Goal: Participate in discussion: Engage in conversation with other users on a specific topic

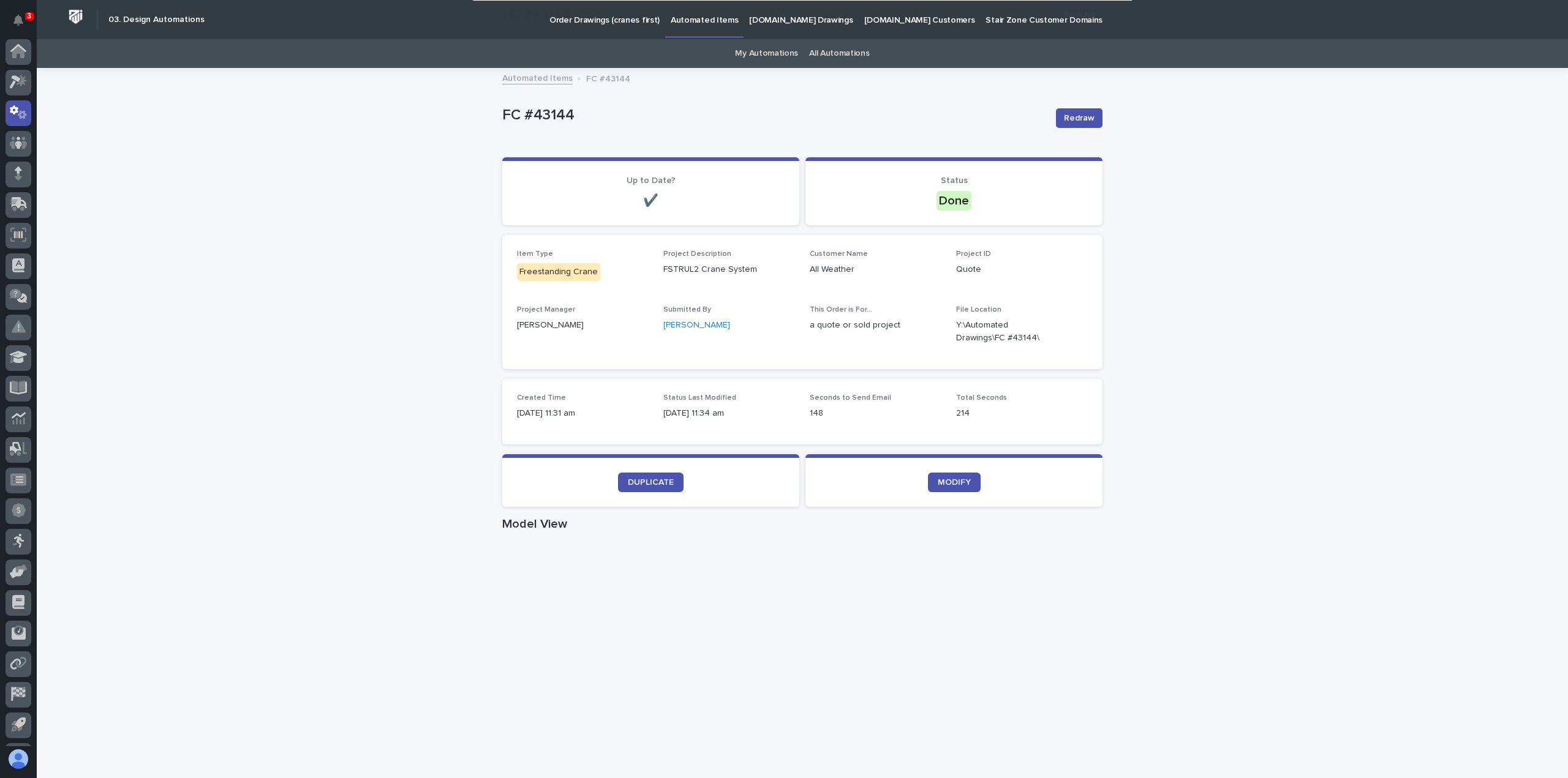
scroll to position [27, 0]
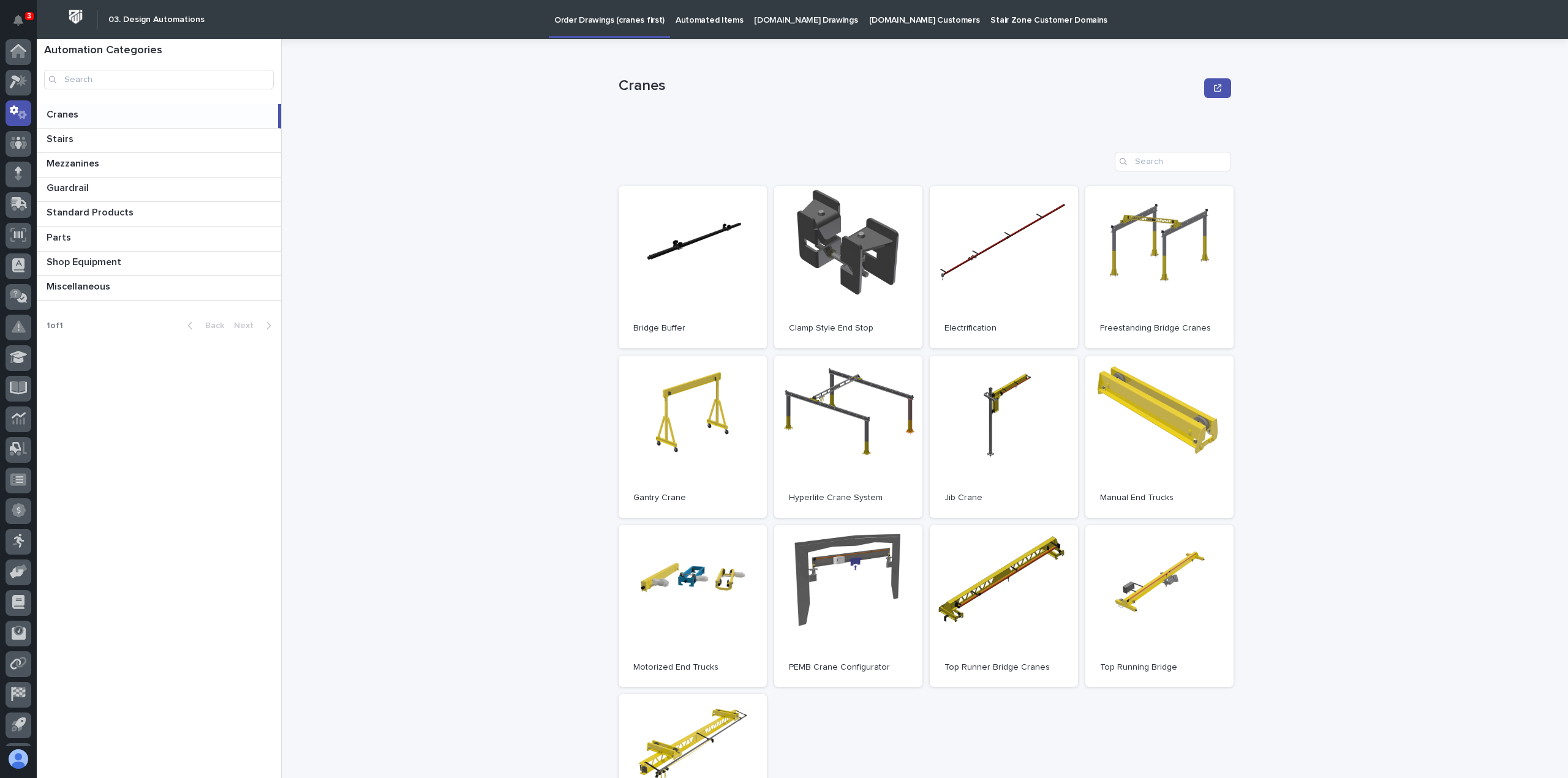
scroll to position [27, 0]
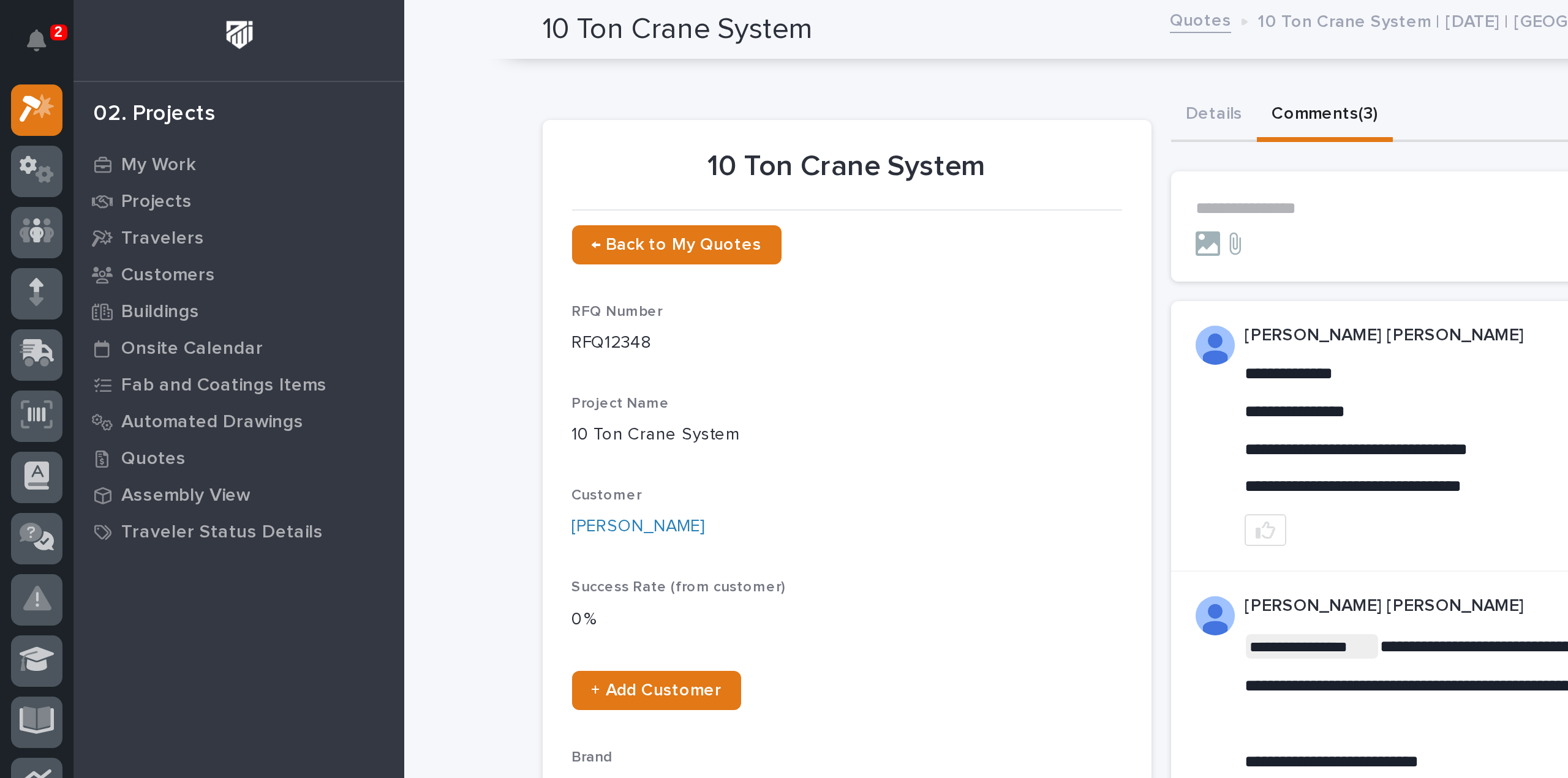
scroll to position [27, 0]
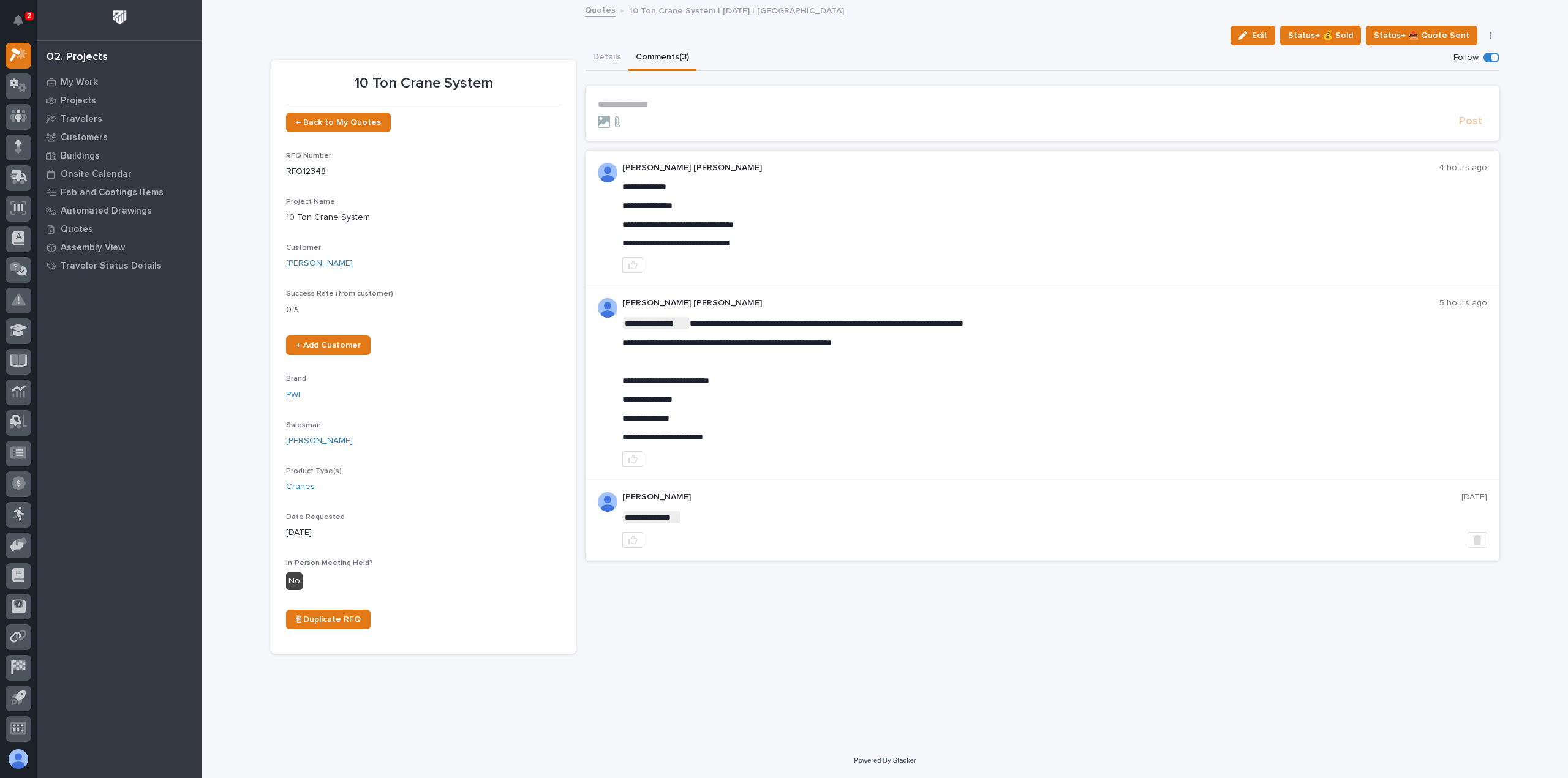
click at [594, 60] on button "Details" at bounding box center [607, 58] width 43 height 26
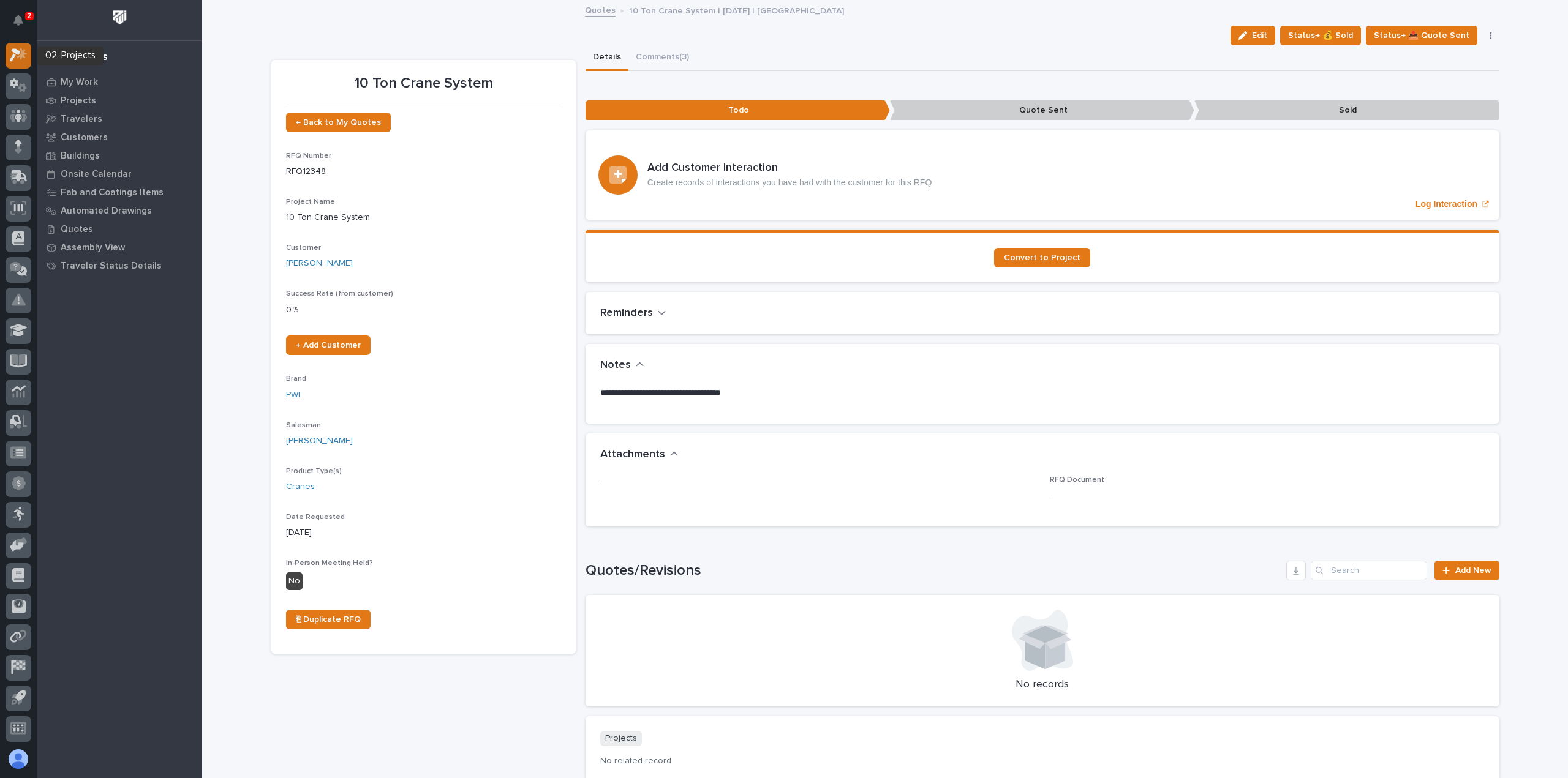
click at [18, 53] on icon at bounding box center [15, 55] width 11 height 13
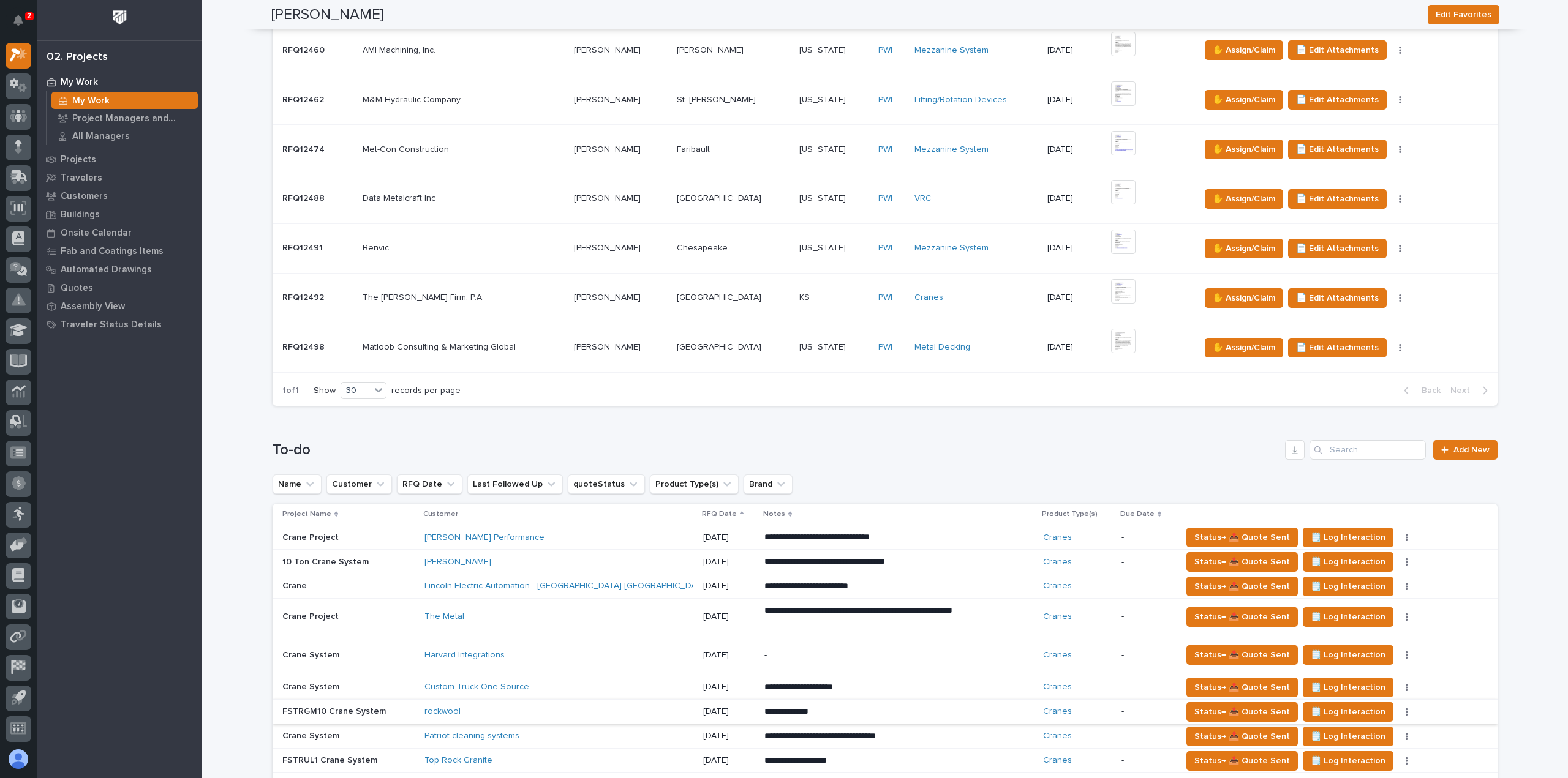
scroll to position [551, 0]
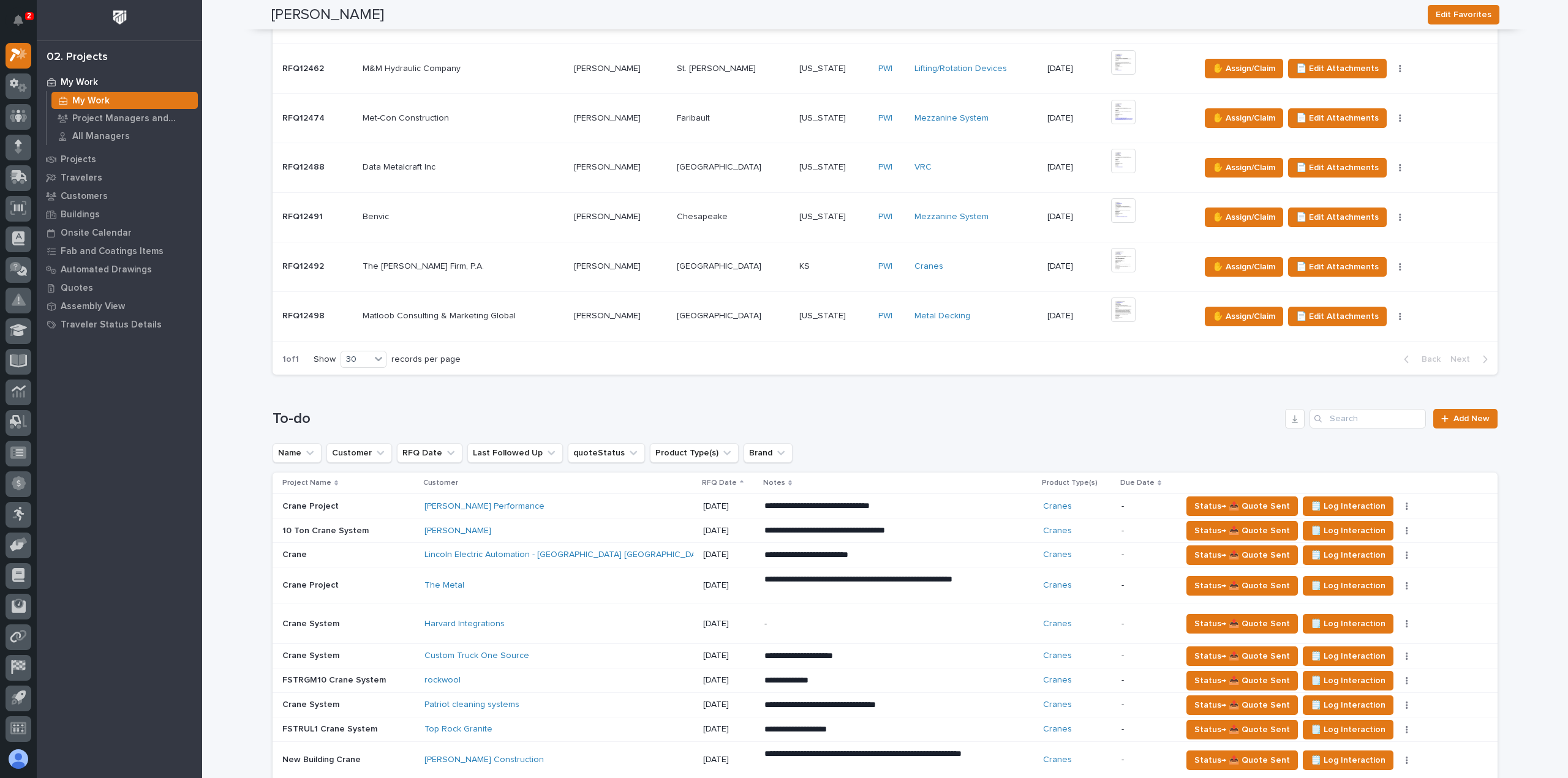
click at [622, 526] on div "[PERSON_NAME]" at bounding box center [531, 531] width 214 height 10
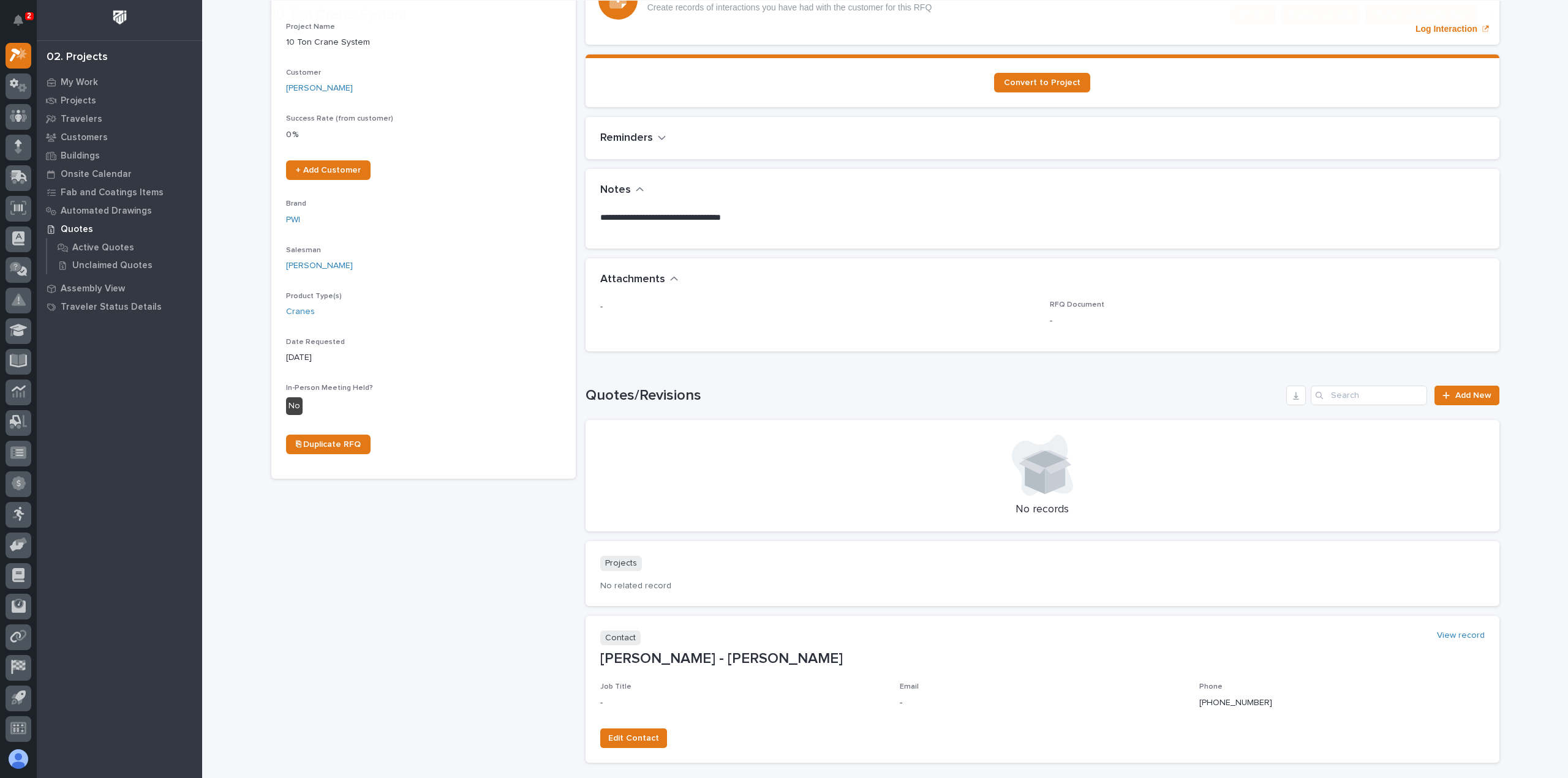
scroll to position [265, 0]
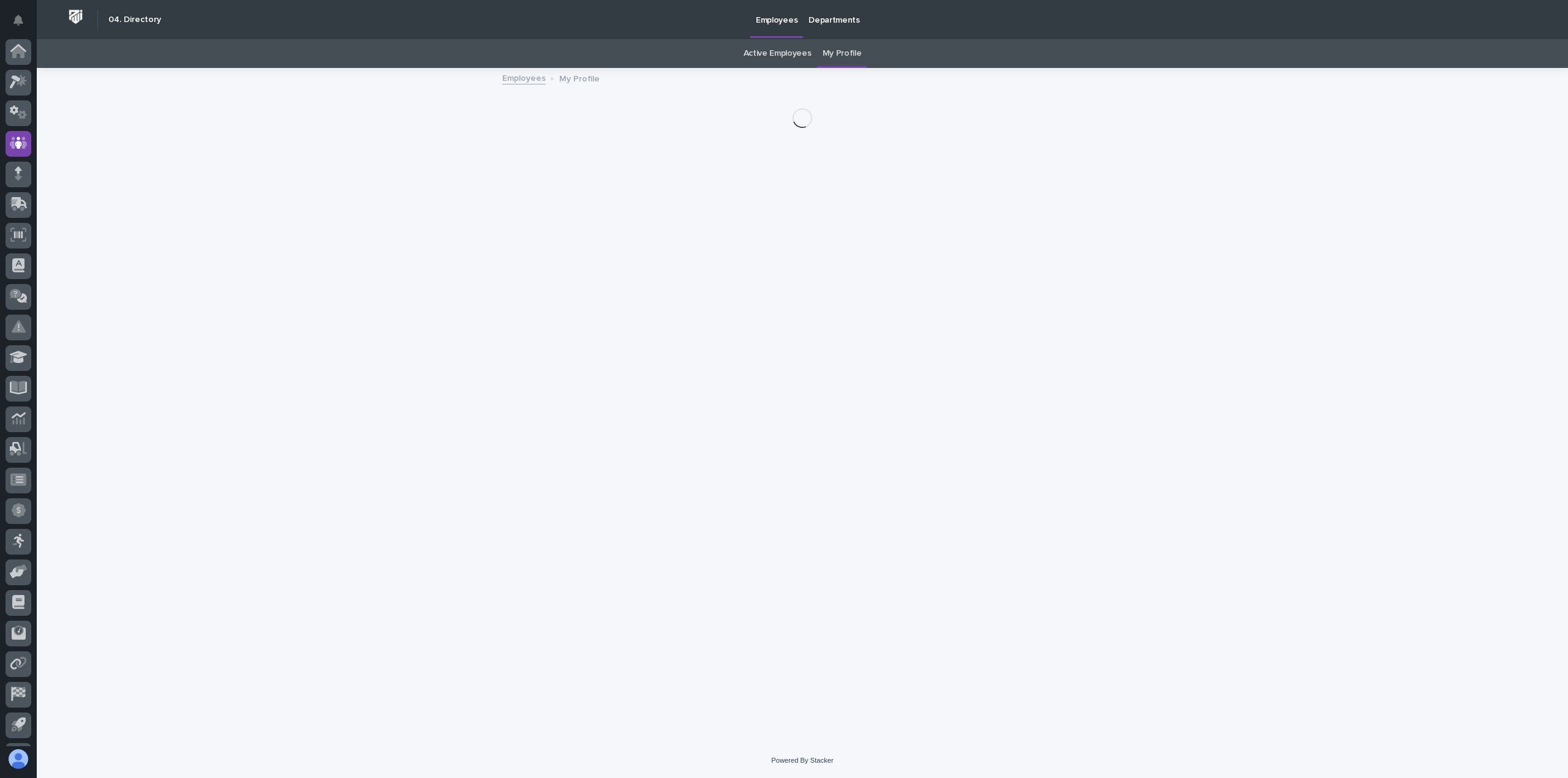
scroll to position [27, 0]
click at [18, 182] on icon at bounding box center [18, 177] width 18 height 14
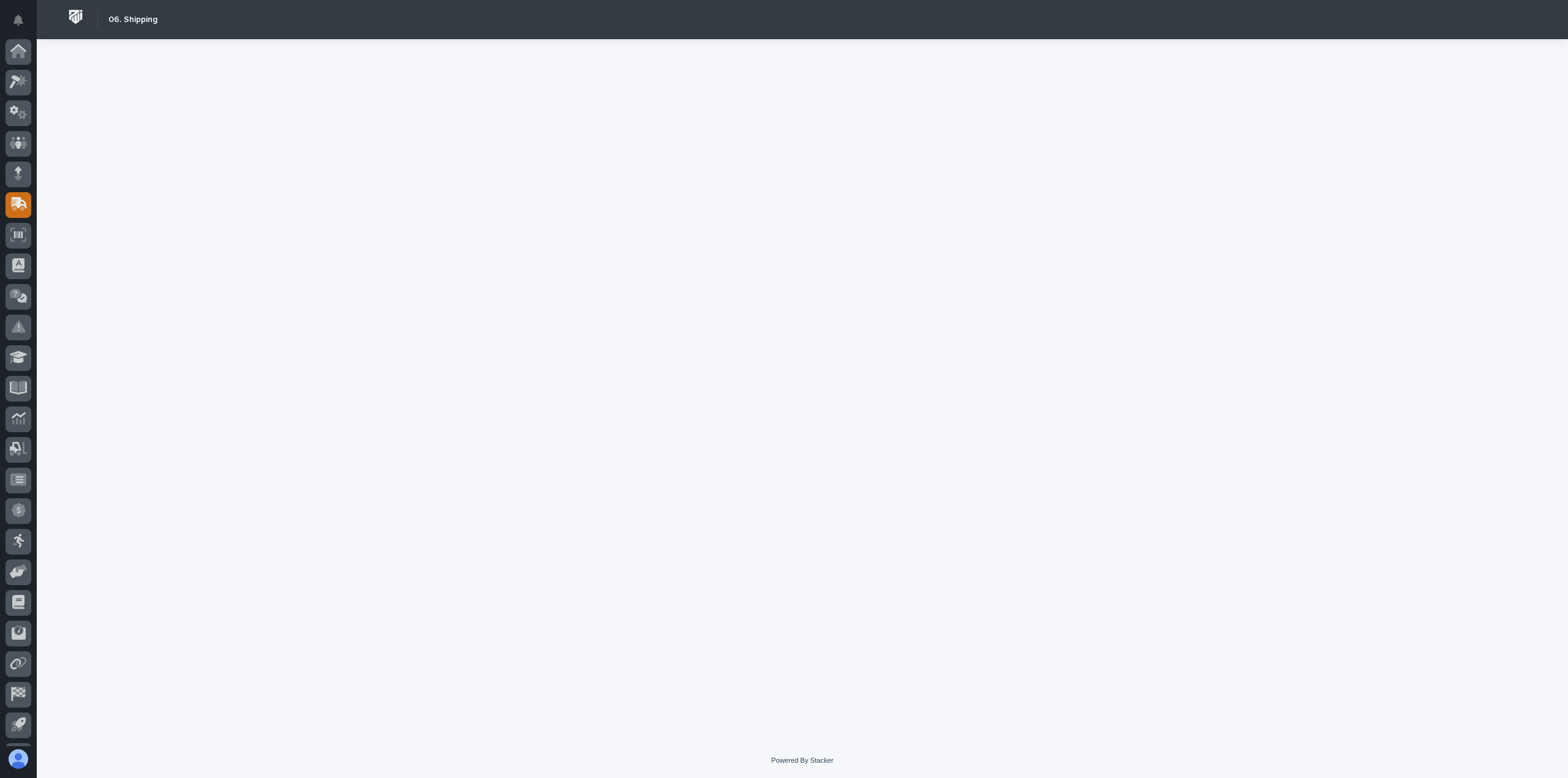
scroll to position [27, 0]
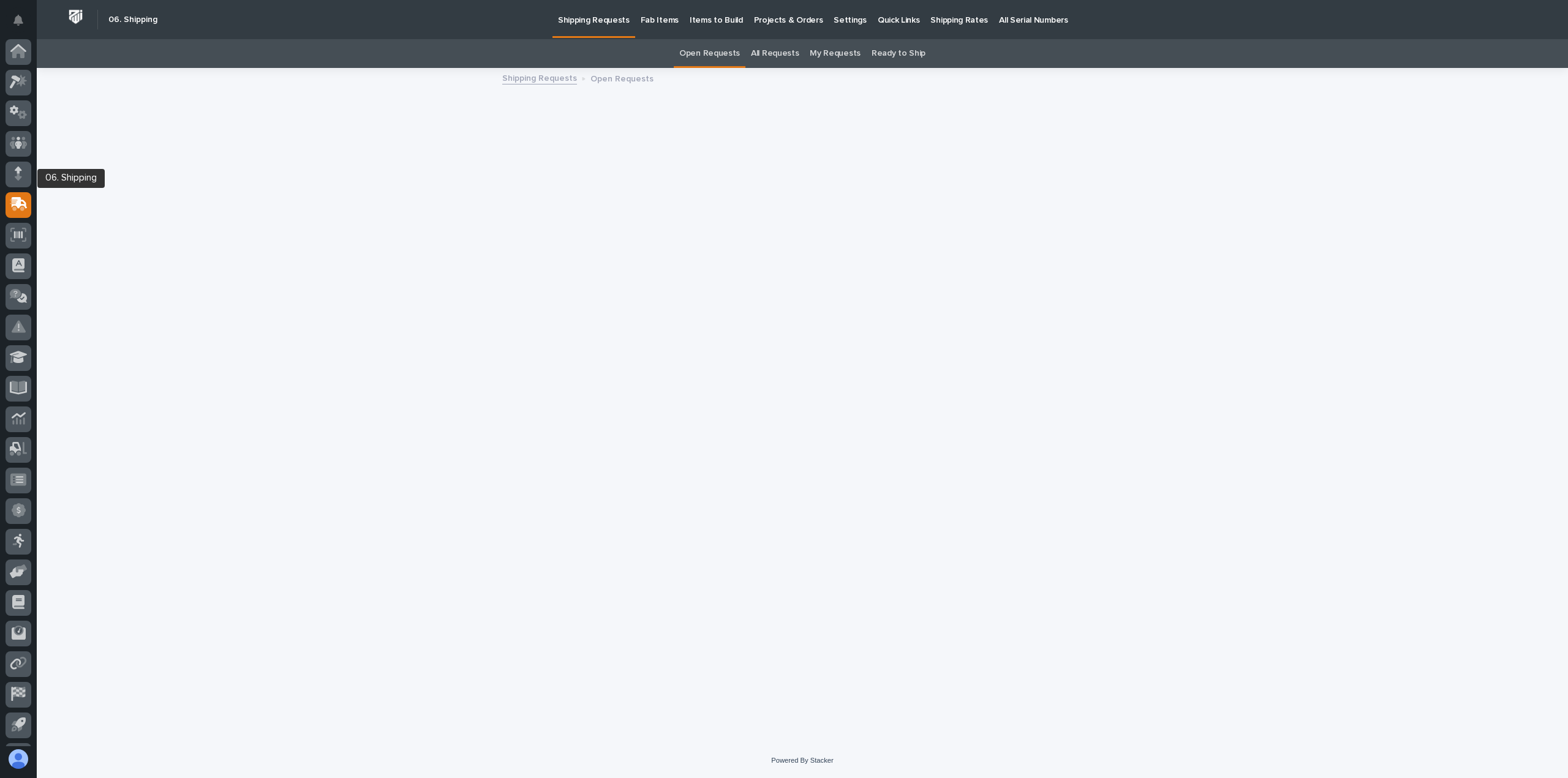
scroll to position [27, 0]
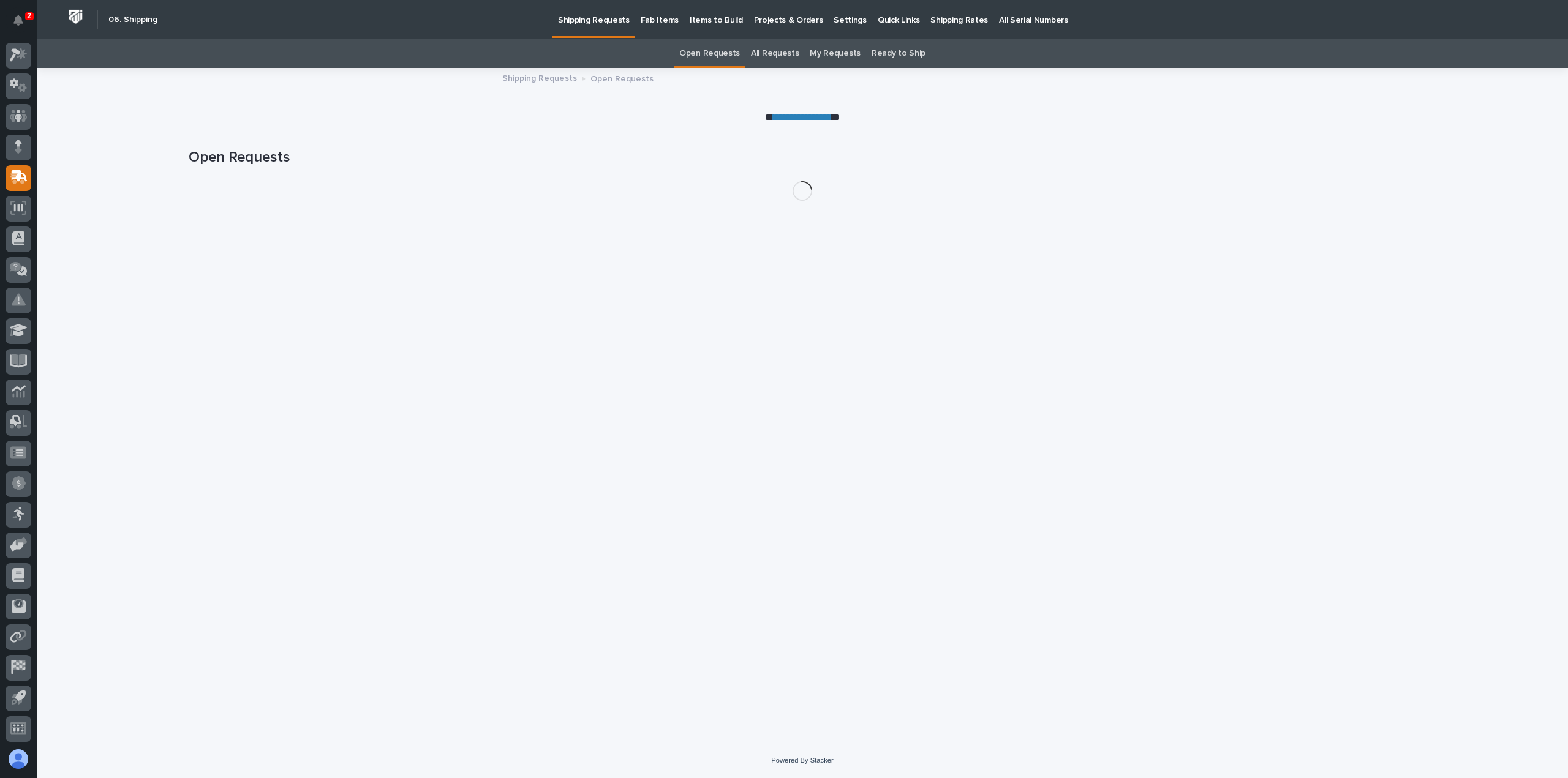
click at [930, 20] on p "Shipping Rates" at bounding box center [959, 13] width 58 height 26
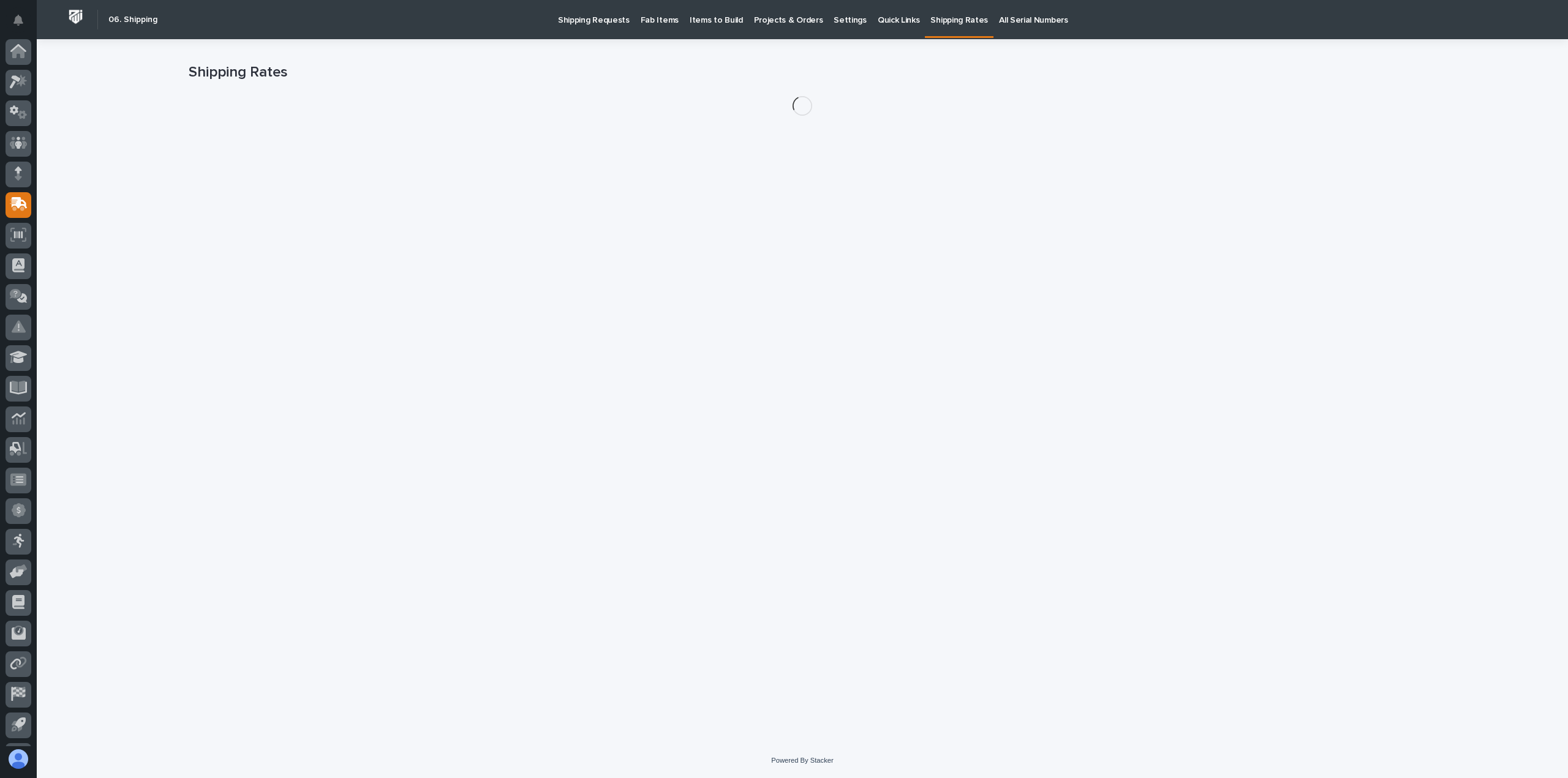
scroll to position [27, 0]
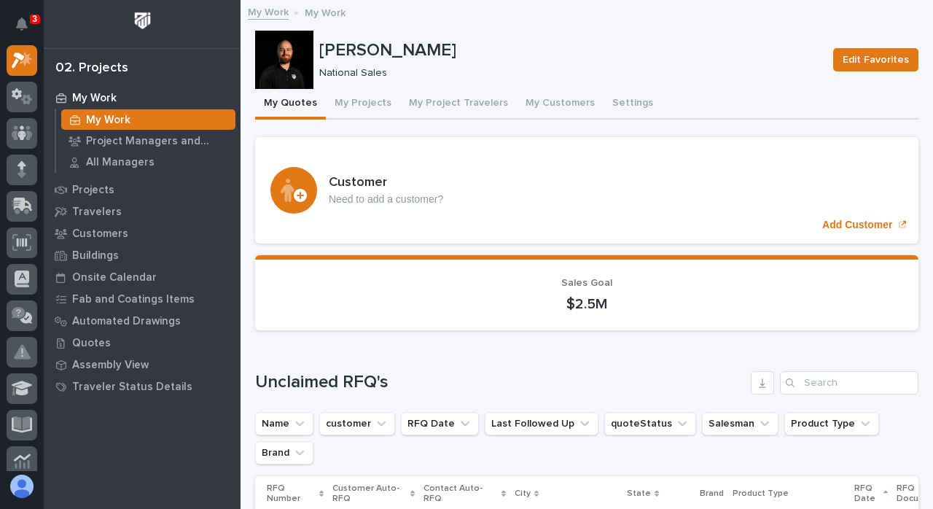
scroll to position [39, 0]
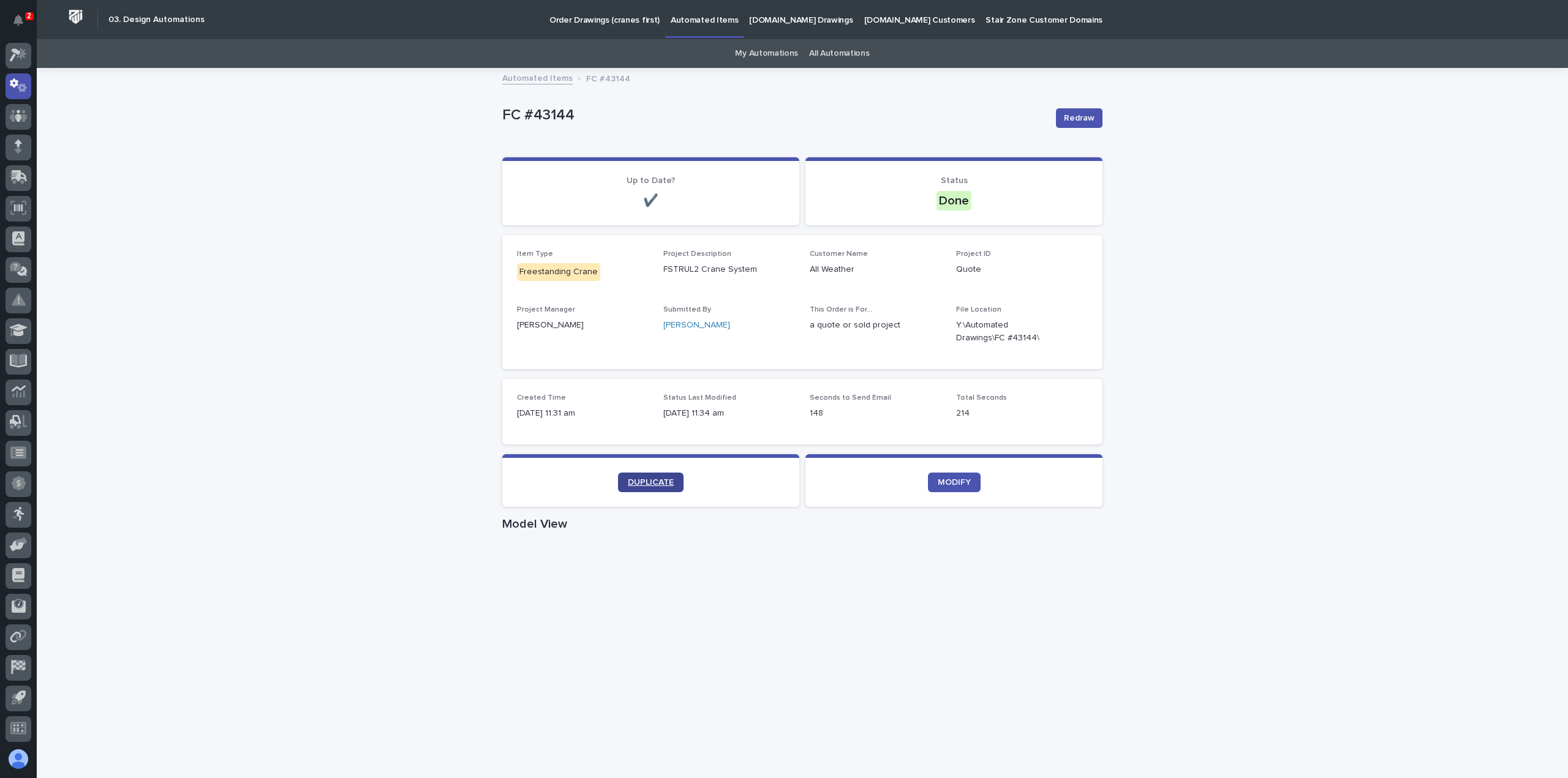
click at [638, 477] on link "DUPLICATE" at bounding box center [650, 482] width 66 height 19
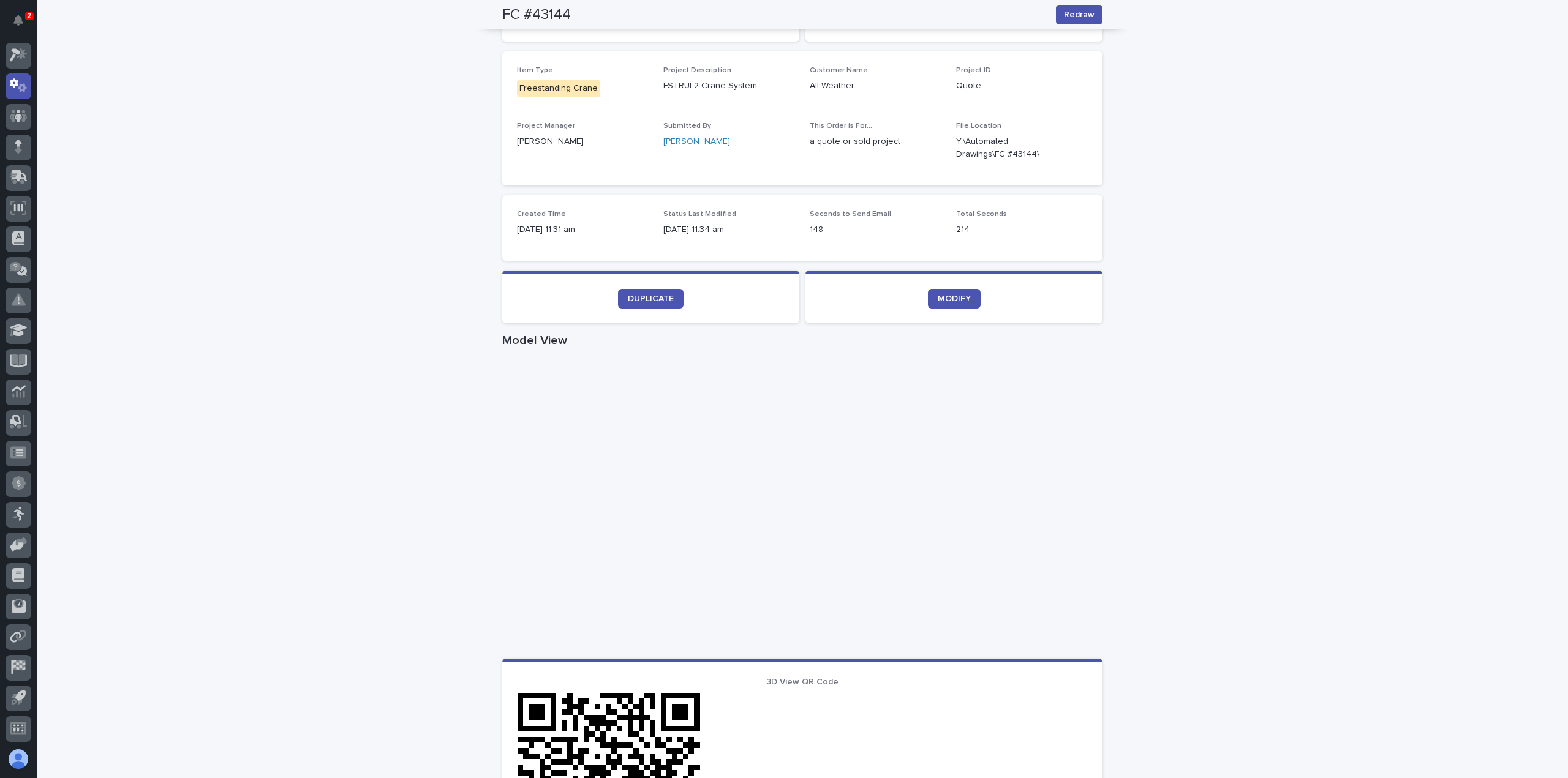
scroll to position [123, 0]
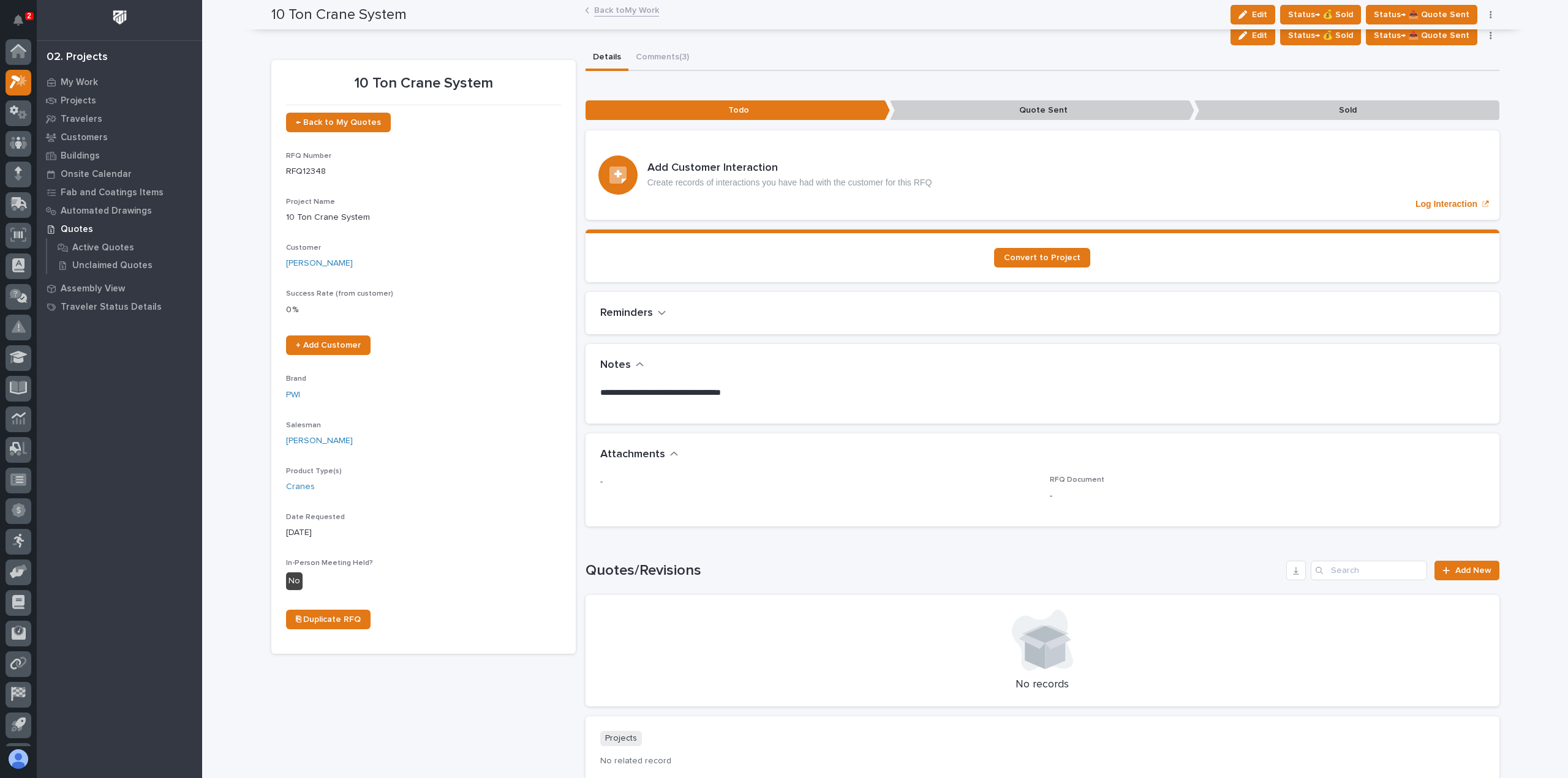
scroll to position [27, 0]
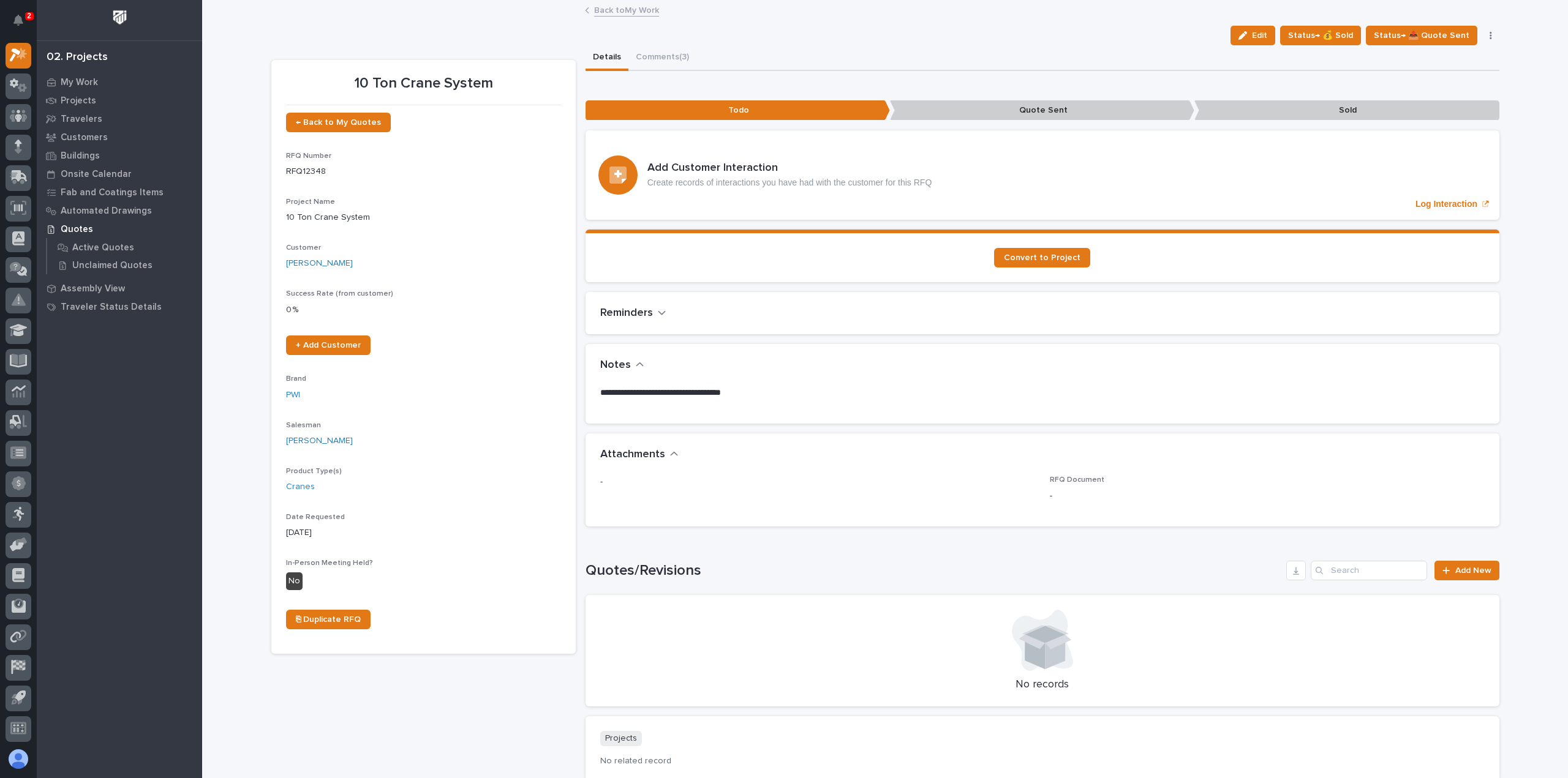
click at [611, 7] on link "Back to My Work" at bounding box center [626, 9] width 65 height 14
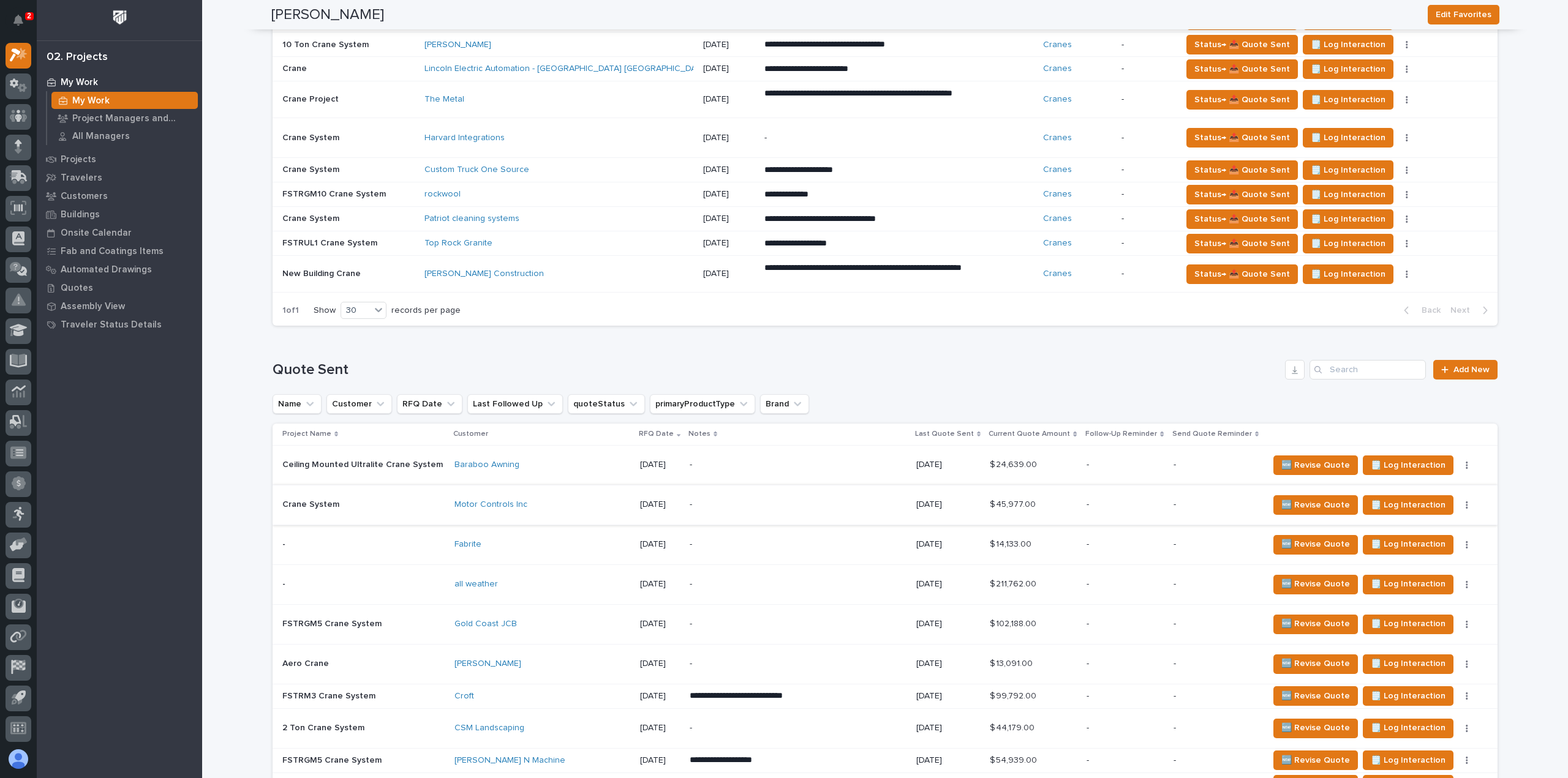
scroll to position [1041, 0]
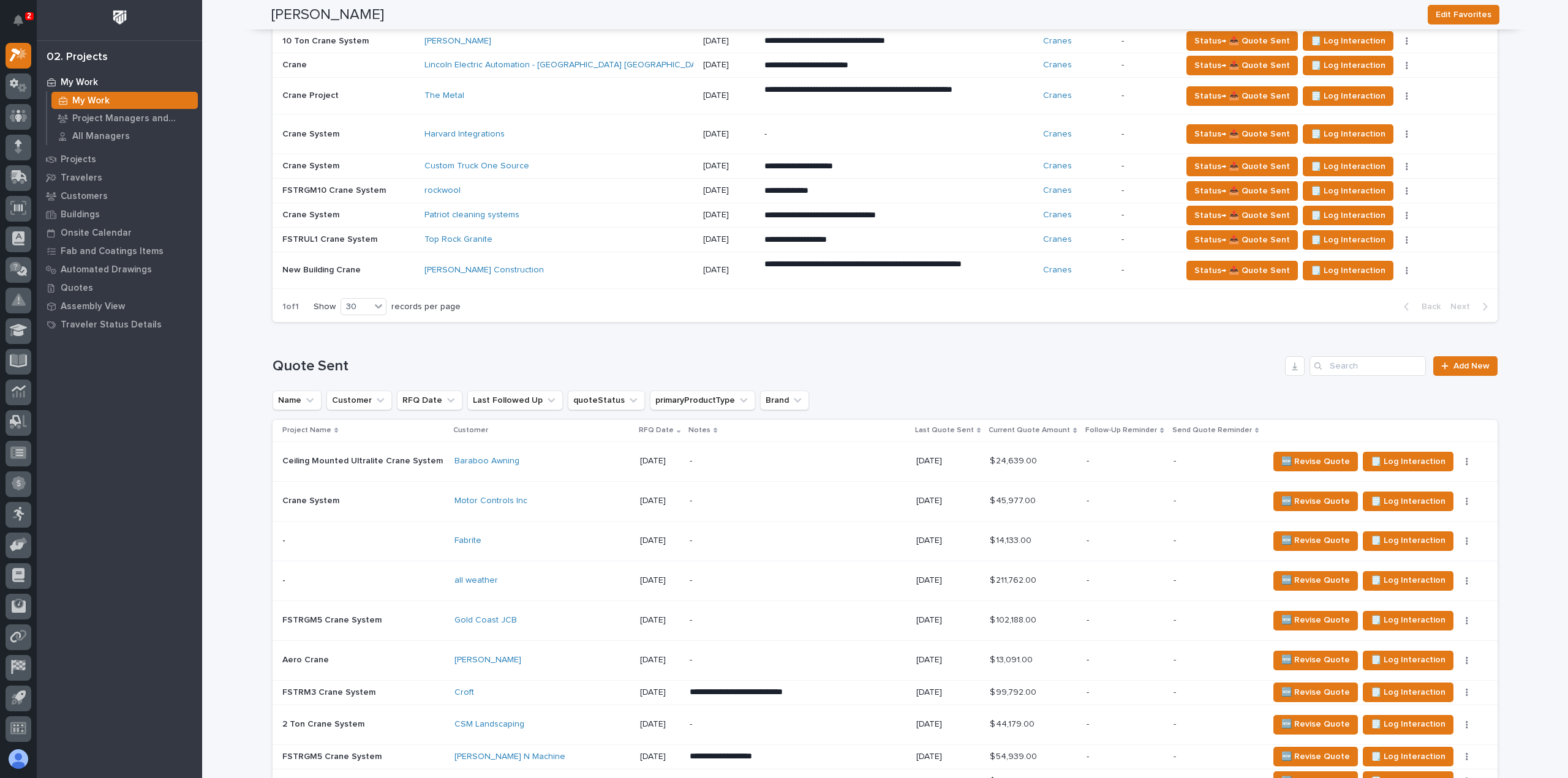
click at [512, 580] on div "all weather" at bounding box center [542, 581] width 175 height 10
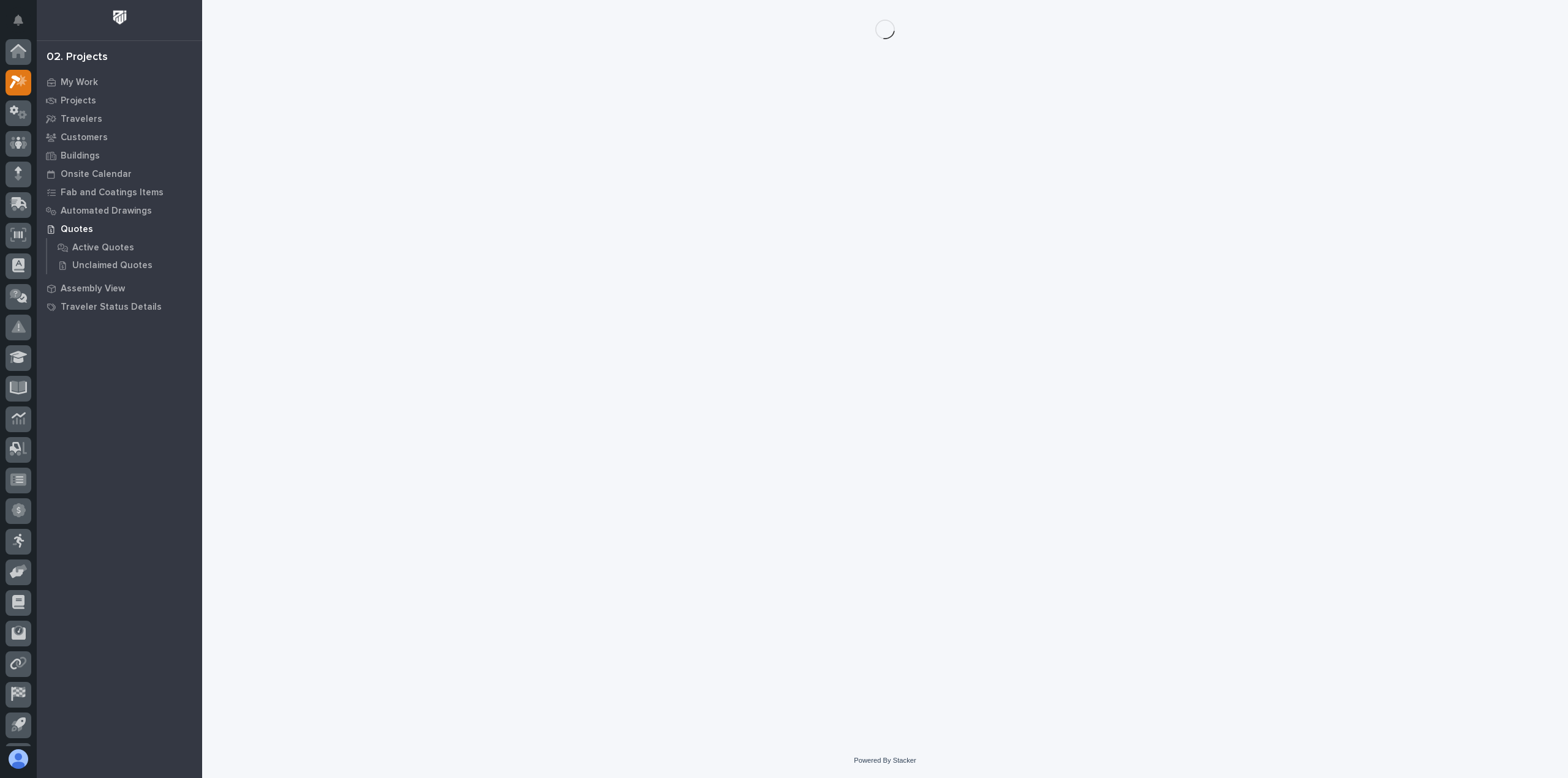
scroll to position [27, 0]
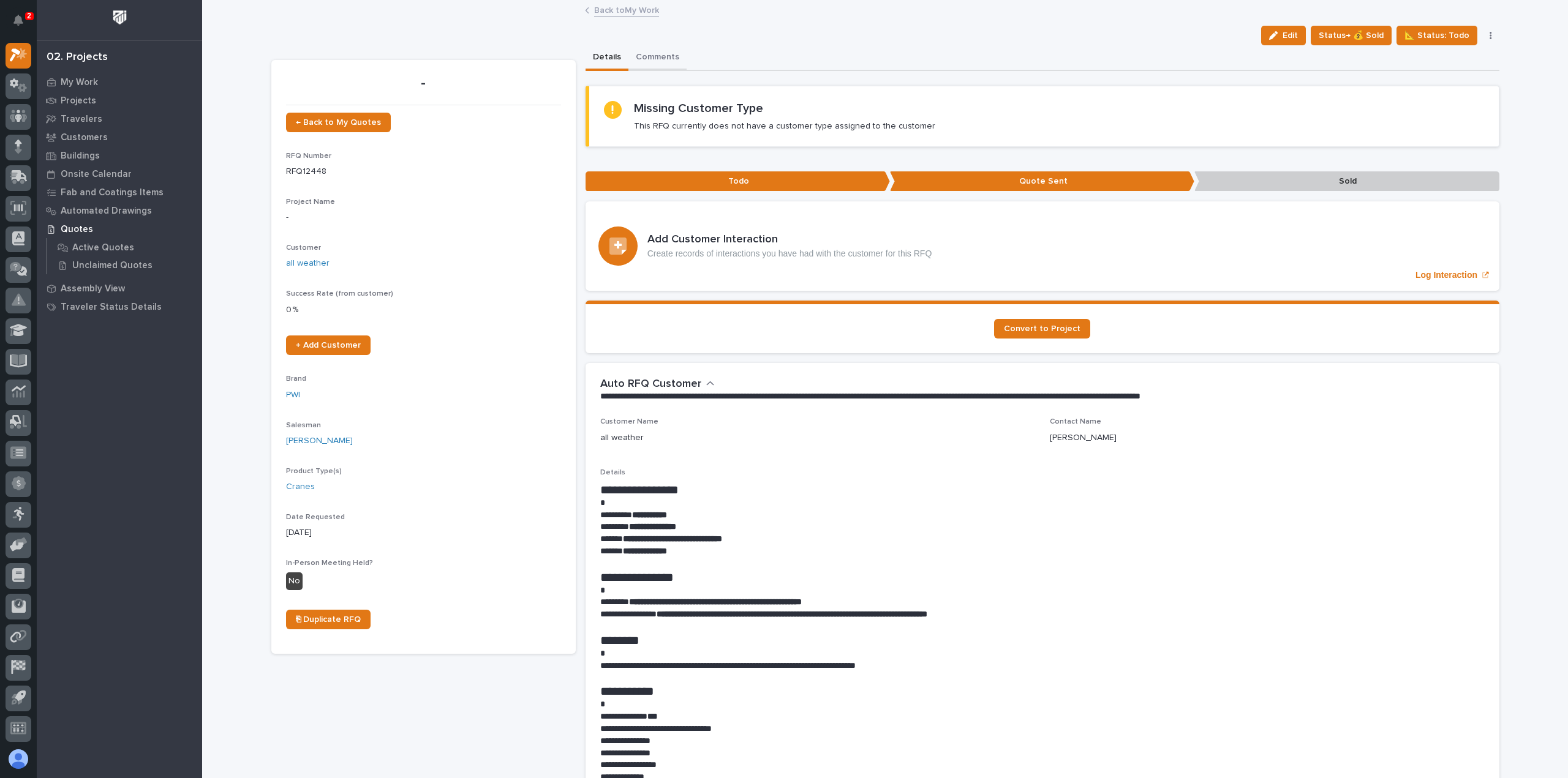
click at [639, 54] on button "Comments" at bounding box center [657, 58] width 58 height 26
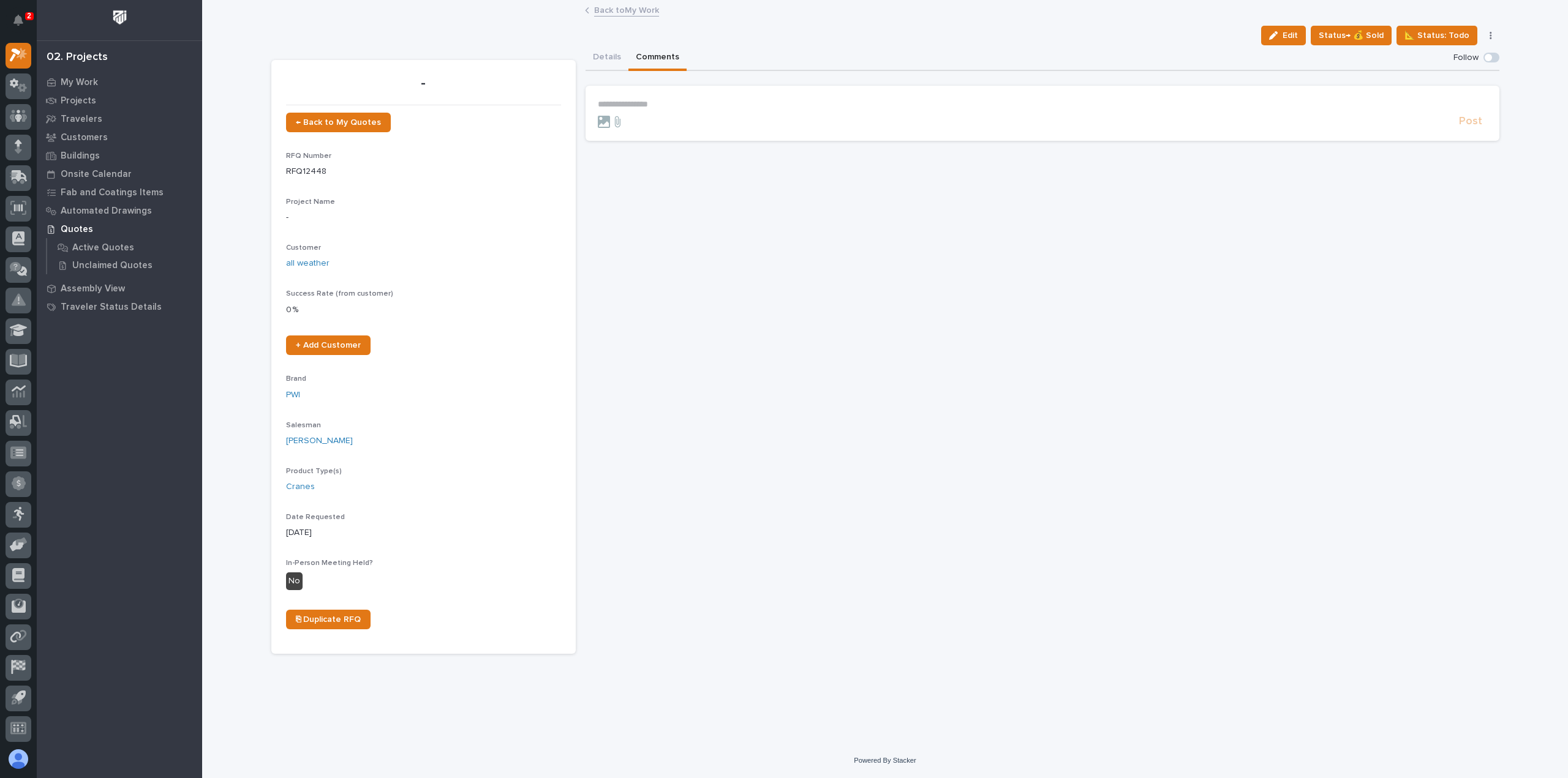
click at [663, 103] on p "**********" at bounding box center [1042, 104] width 889 height 10
click at [952, 103] on span "**********" at bounding box center [806, 105] width 292 height 8
click at [1010, 103] on p "**********" at bounding box center [1042, 105] width 889 height 13
click at [1316, 103] on span "**********" at bounding box center [987, 105] width 656 height 8
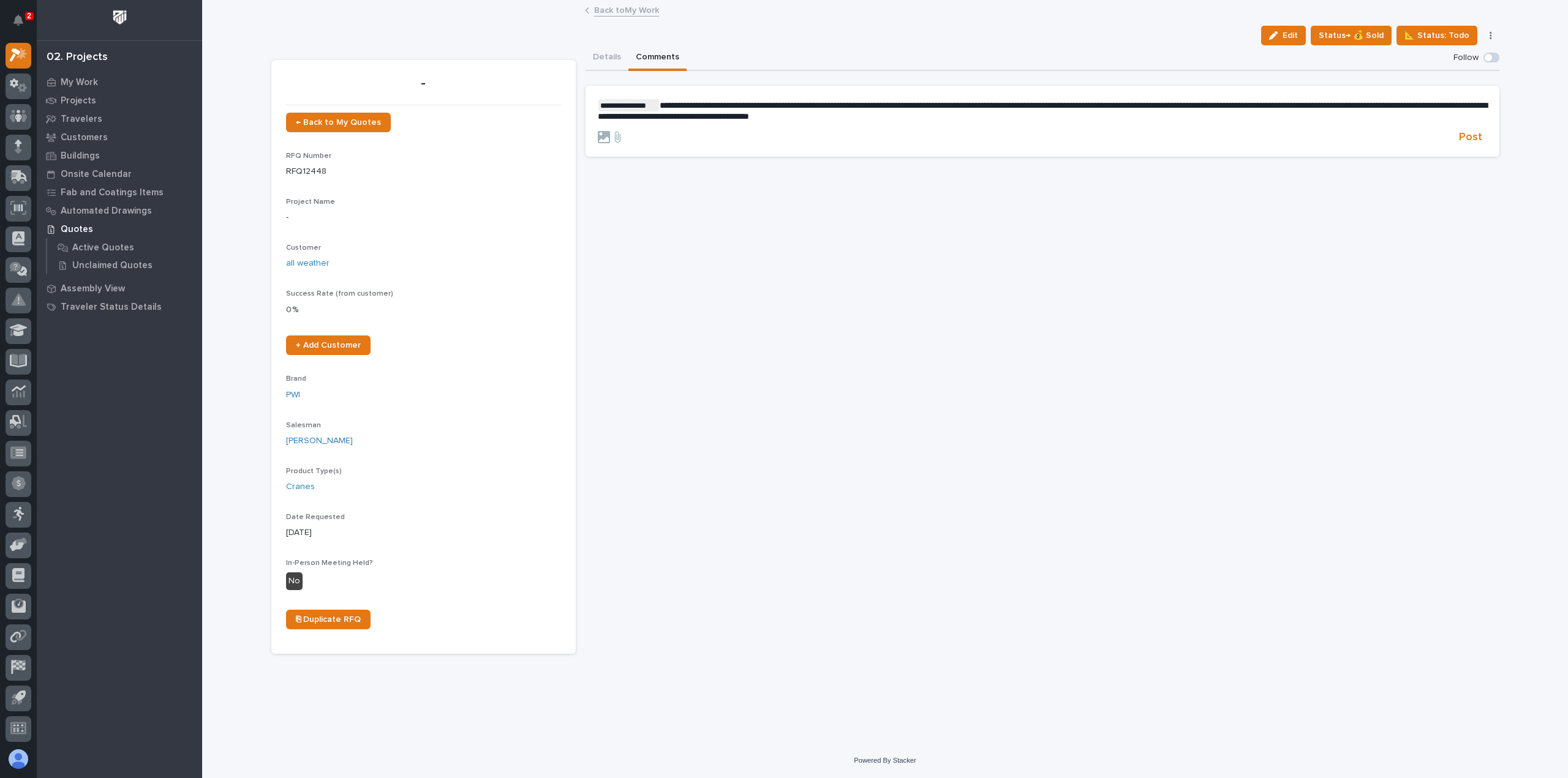
click at [958, 118] on p "**********" at bounding box center [1042, 110] width 889 height 23
click at [677, 117] on span "**********" at bounding box center [1042, 110] width 889 height 19
click at [1464, 172] on span "Post" at bounding box center [1471, 177] width 24 height 14
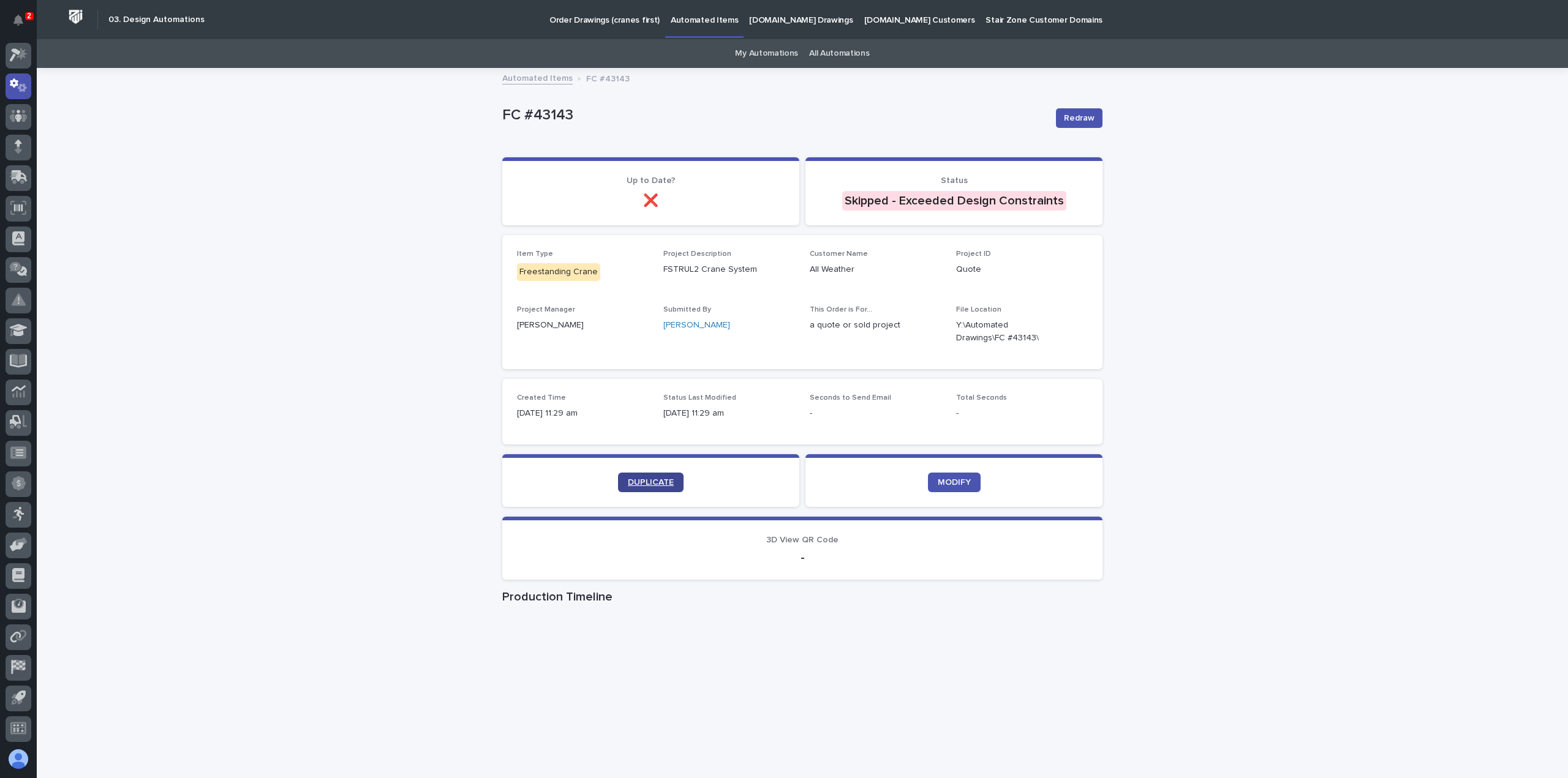
click at [653, 476] on link "DUPLICATE" at bounding box center [650, 482] width 66 height 19
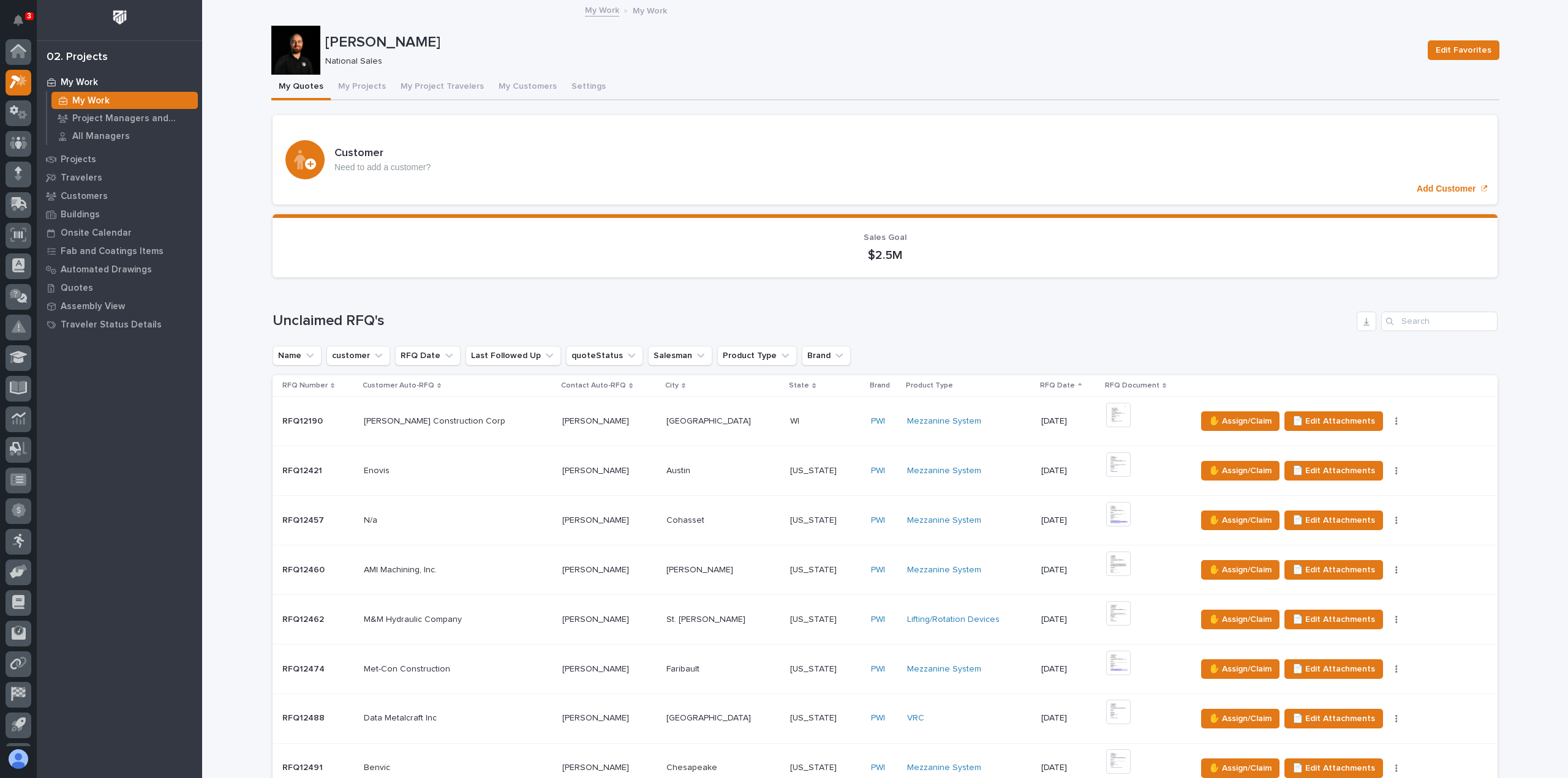
scroll to position [27, 0]
